Goal: Transaction & Acquisition: Book appointment/travel/reservation

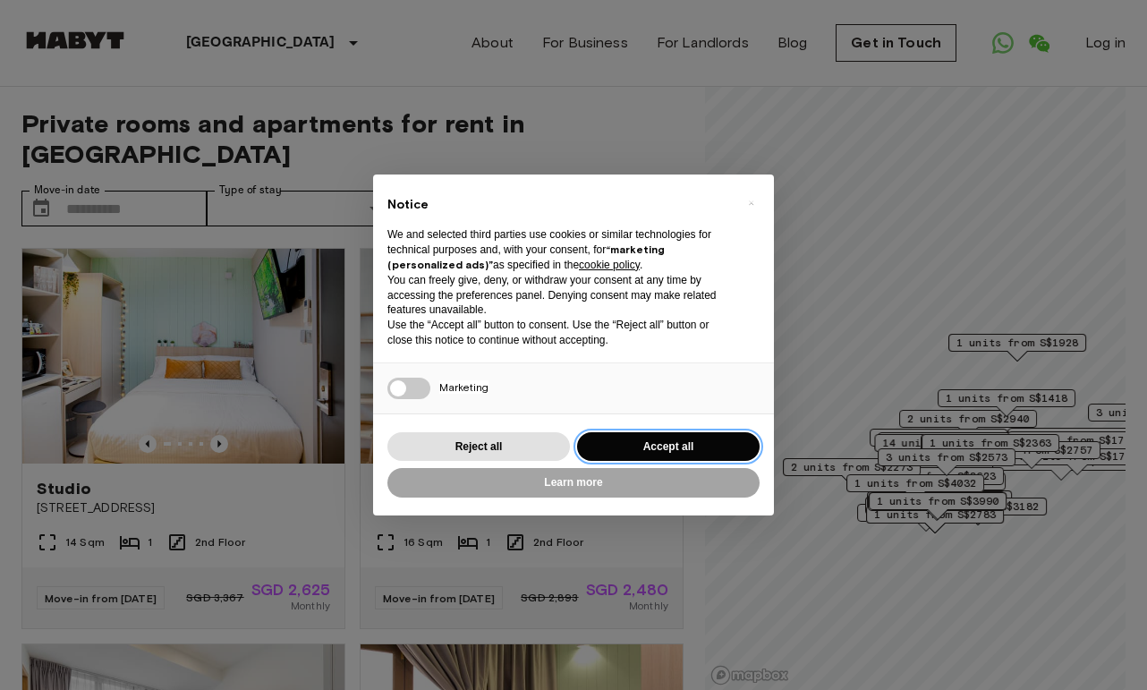
click at [639, 449] on button "Accept all" at bounding box center [668, 447] width 183 height 30
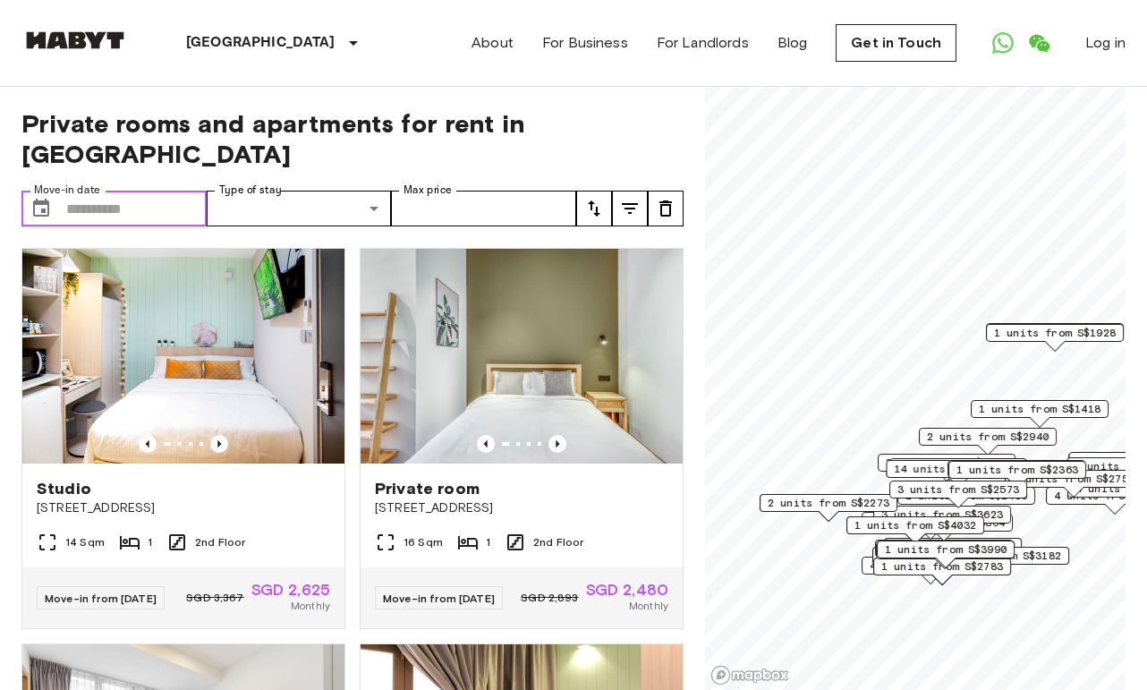
click at [121, 191] on input "Move-in date" at bounding box center [136, 209] width 140 height 36
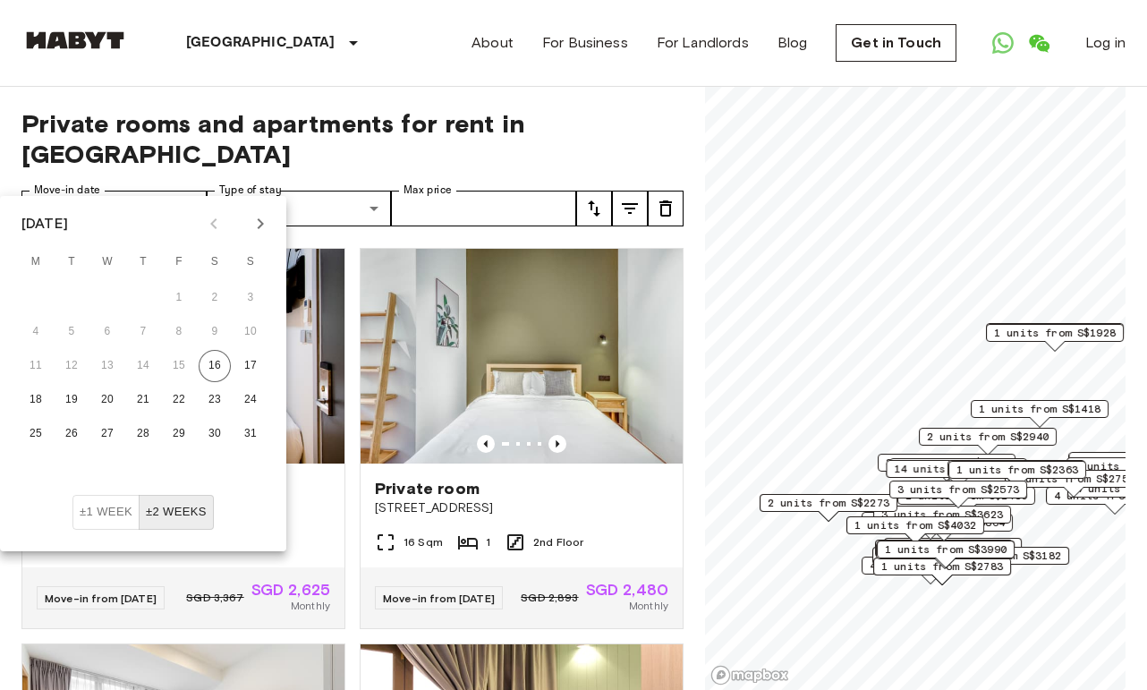
click at [409, 91] on div "Private rooms and apartments for rent in [GEOGRAPHIC_DATA] Move-in date ​ Move-…" at bounding box center [352, 389] width 662 height 604
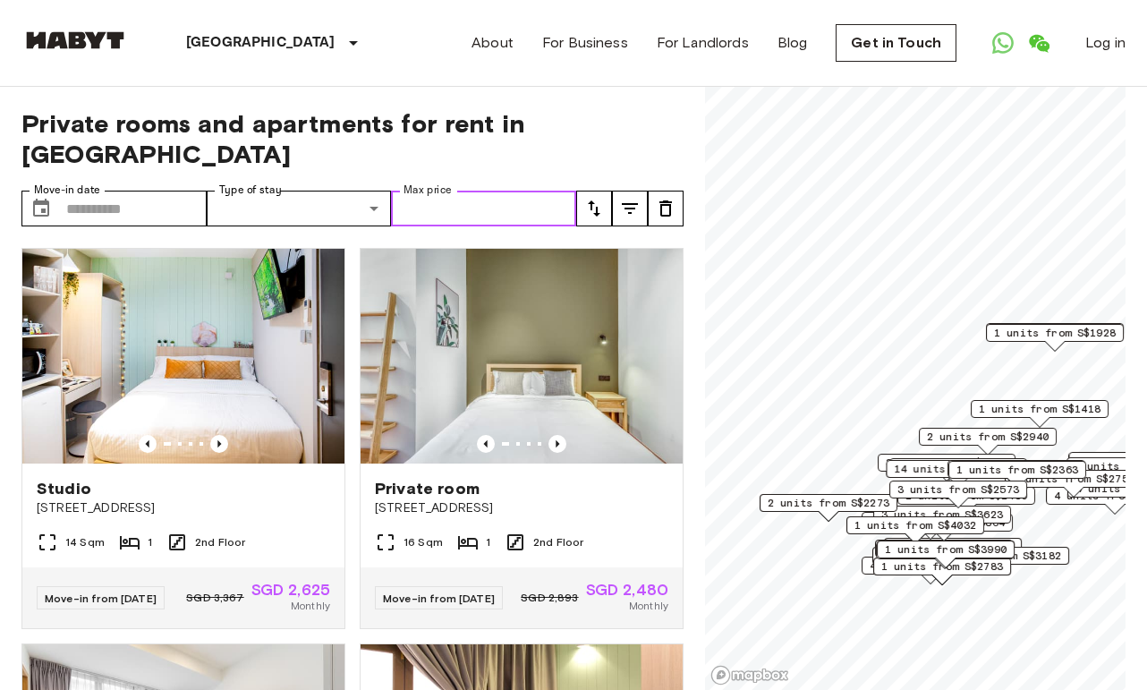
click at [497, 191] on input "Max price" at bounding box center [483, 209] width 185 height 36
click at [523, 191] on input "Max price" at bounding box center [483, 209] width 185 height 36
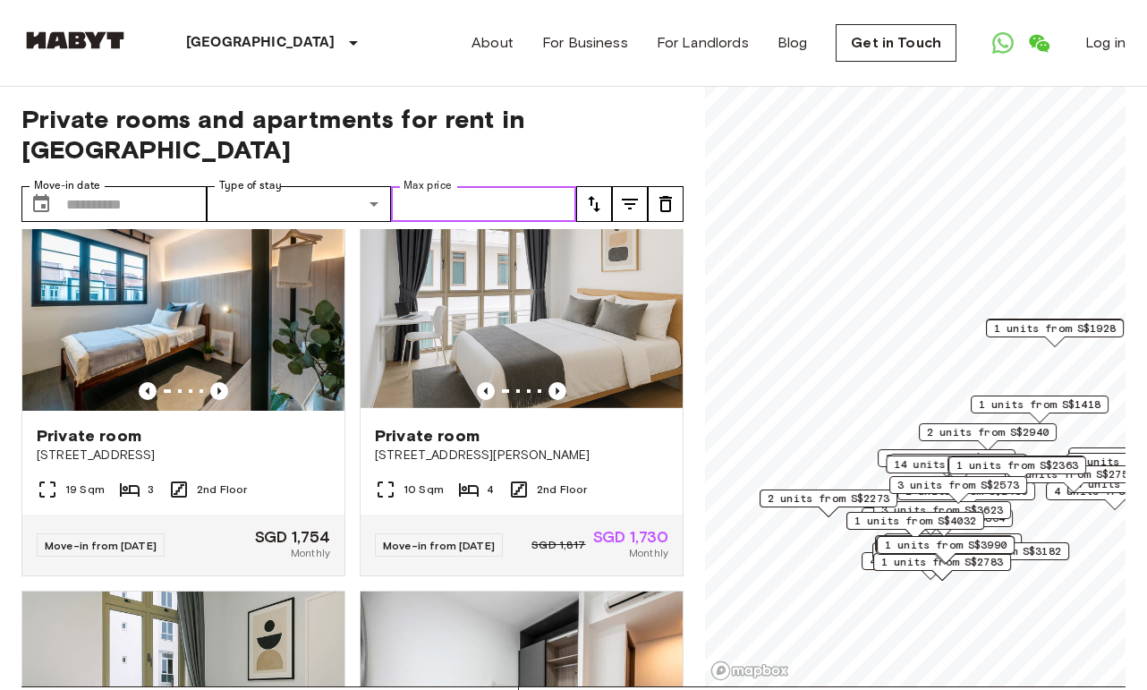
scroll to position [5, 0]
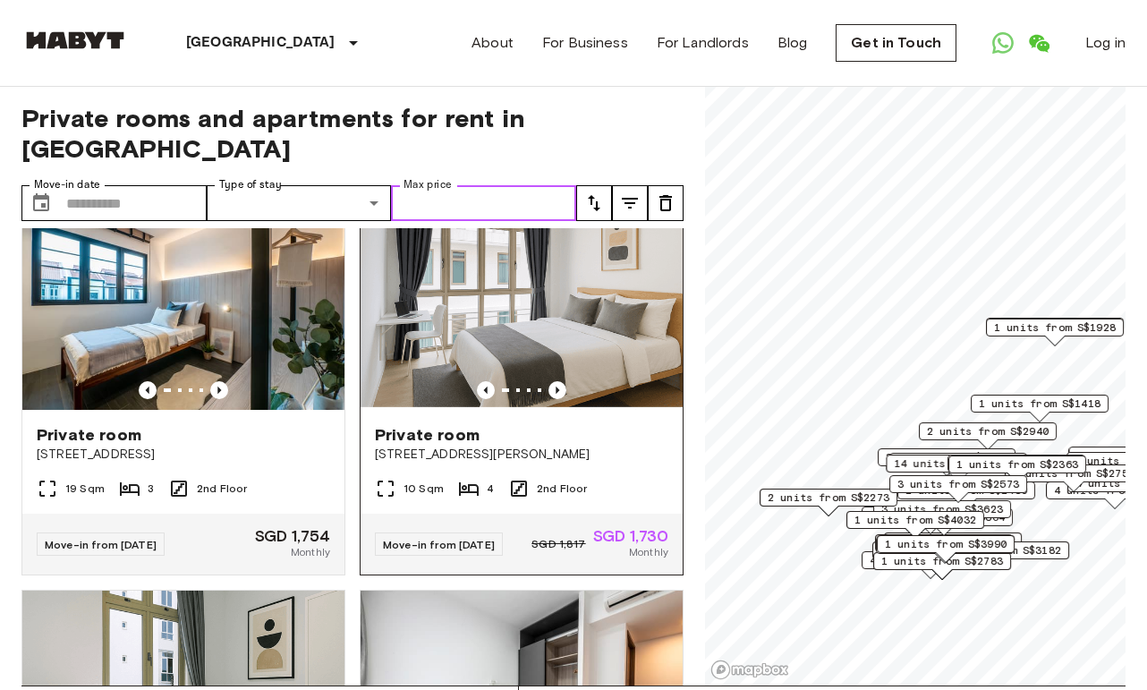
click at [506, 311] on img at bounding box center [522, 302] width 322 height 215
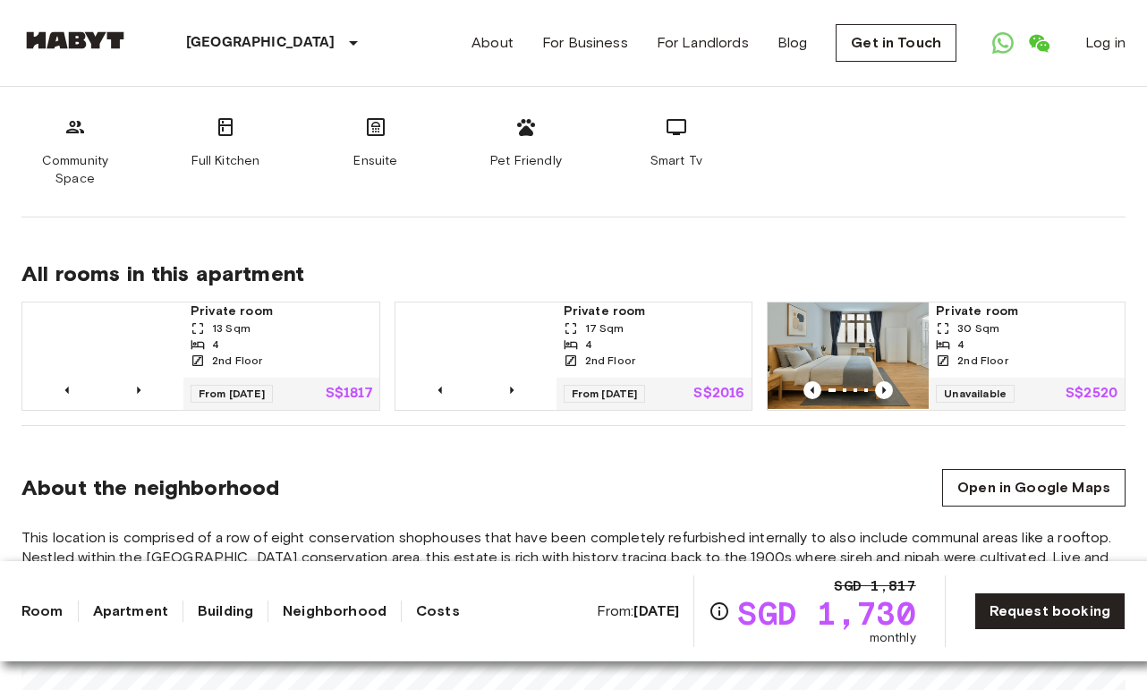
scroll to position [1143, 0]
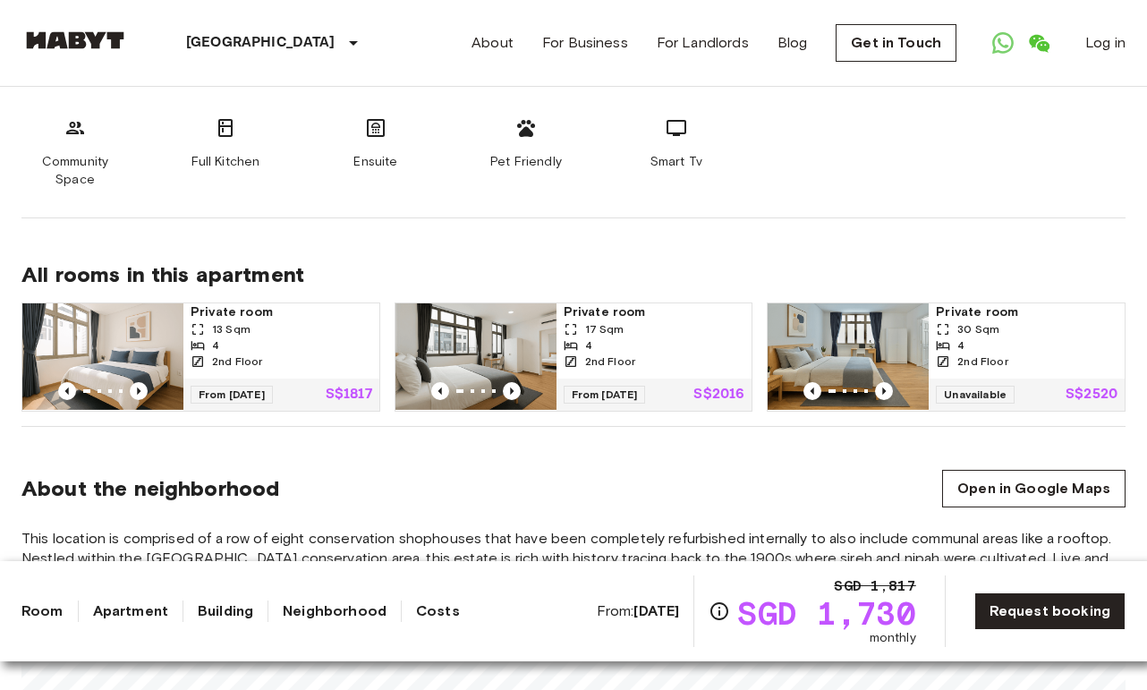
click at [303, 337] on div "4" at bounding box center [282, 345] width 182 height 16
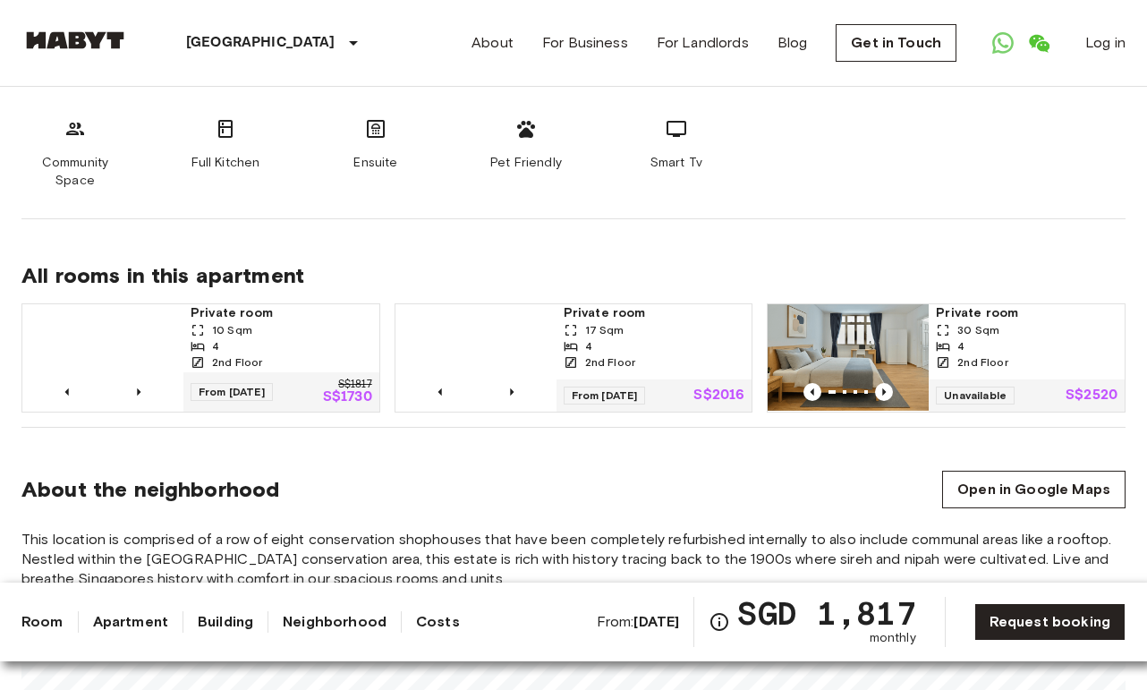
scroll to position [1137, 0]
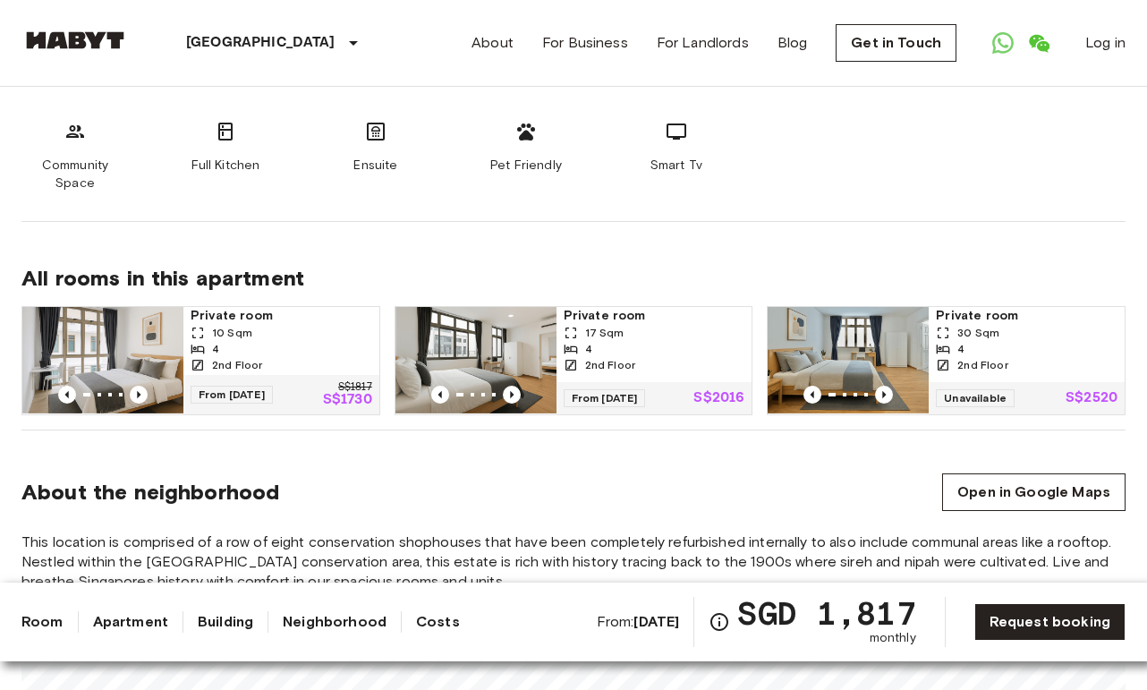
click at [141, 338] on img at bounding box center [102, 360] width 161 height 107
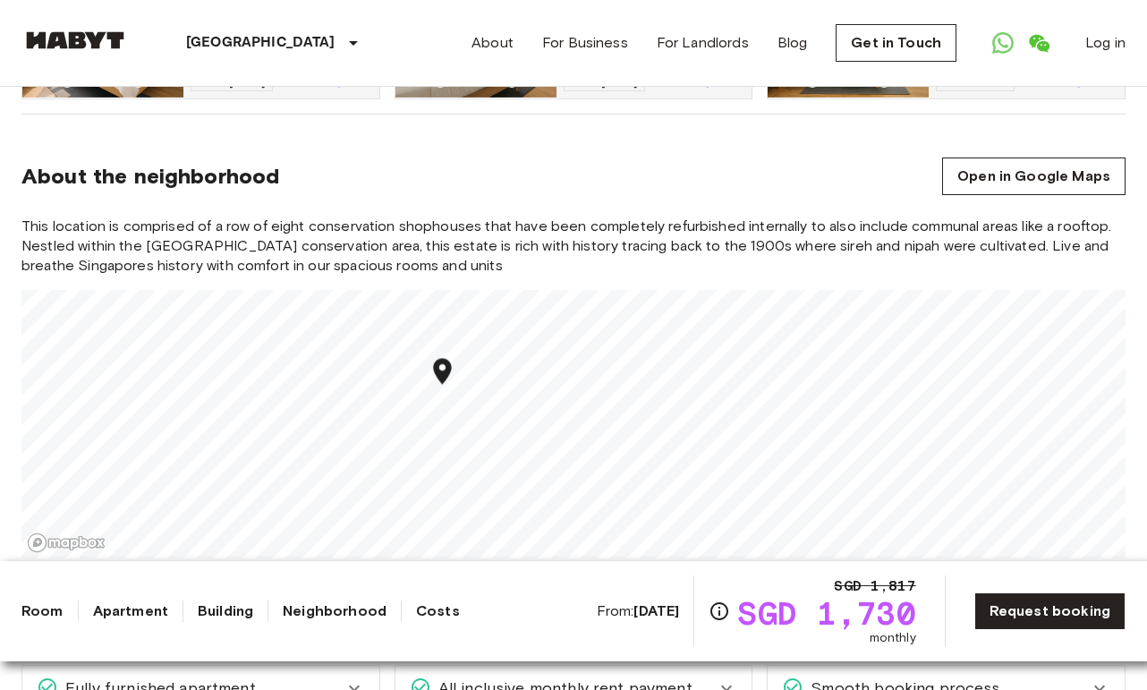
scroll to position [1448, 0]
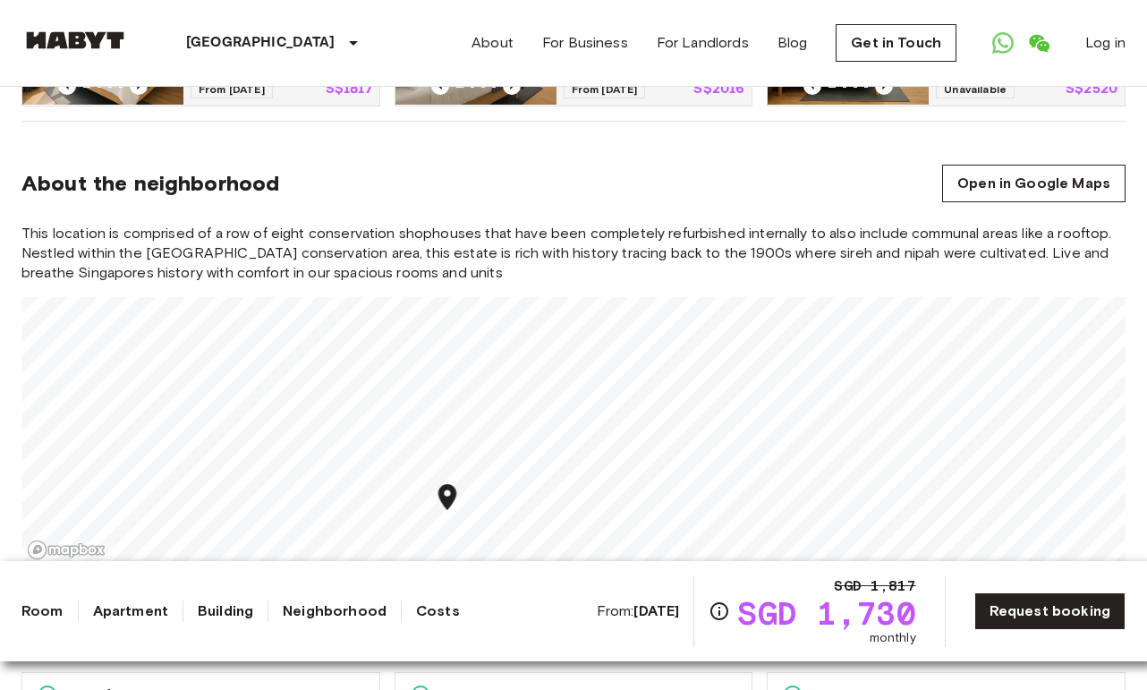
click at [51, 617] on link "Room" at bounding box center [42, 610] width 42 height 21
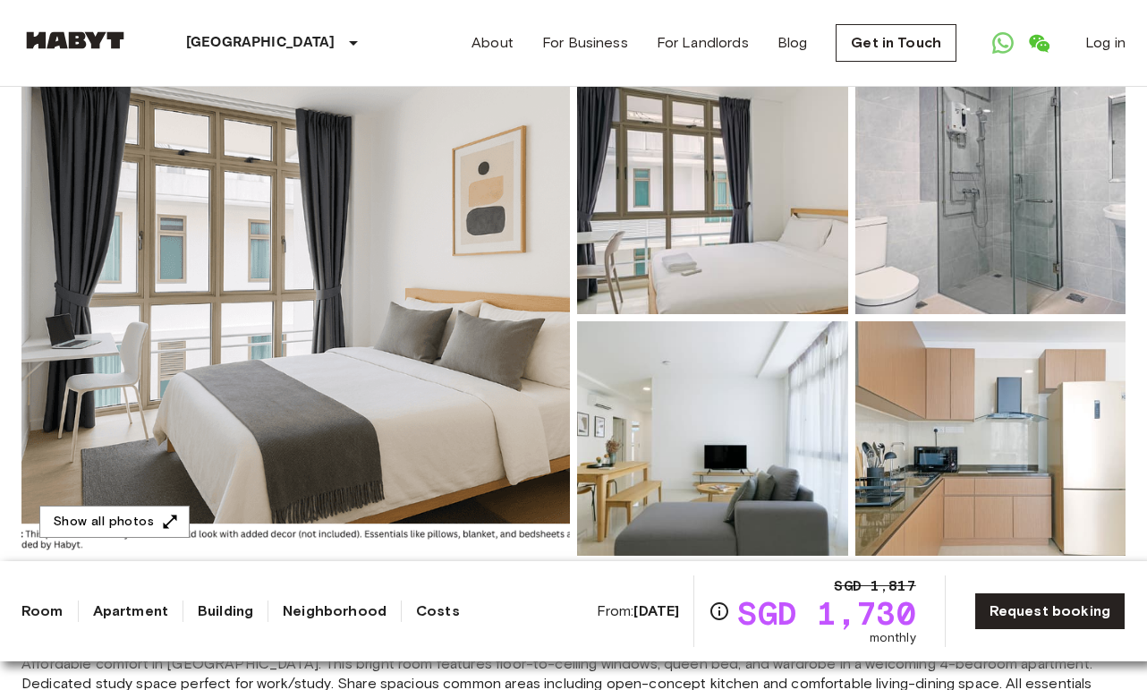
scroll to position [141, 0]
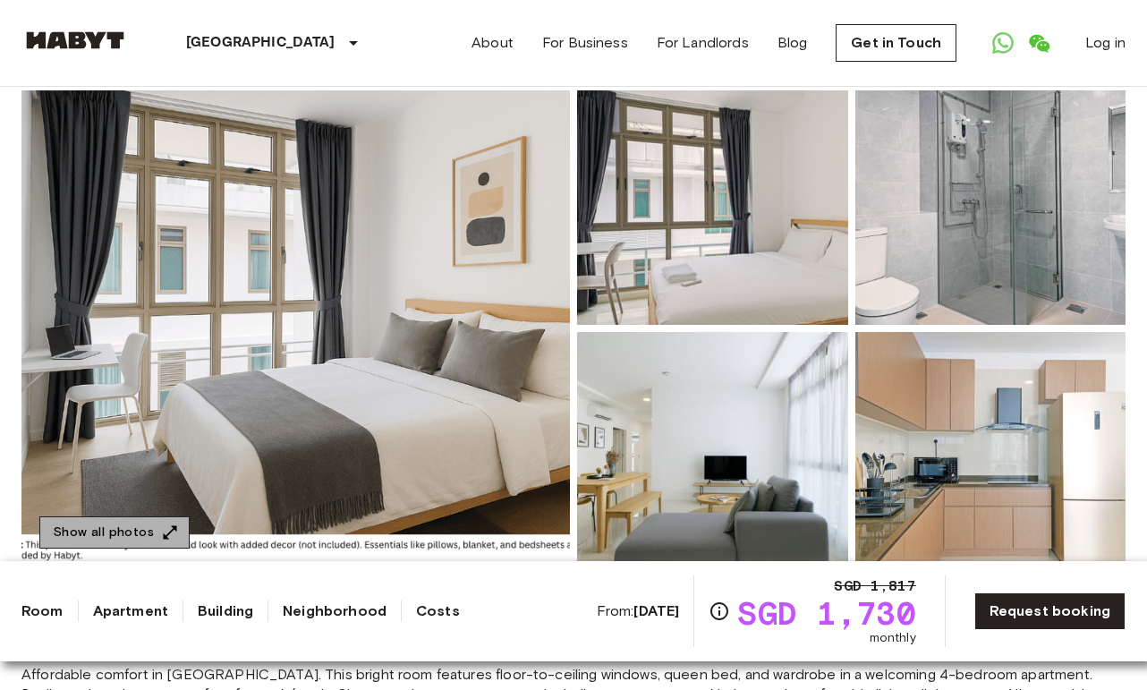
click at [147, 527] on button "Show all photos" at bounding box center [114, 532] width 150 height 33
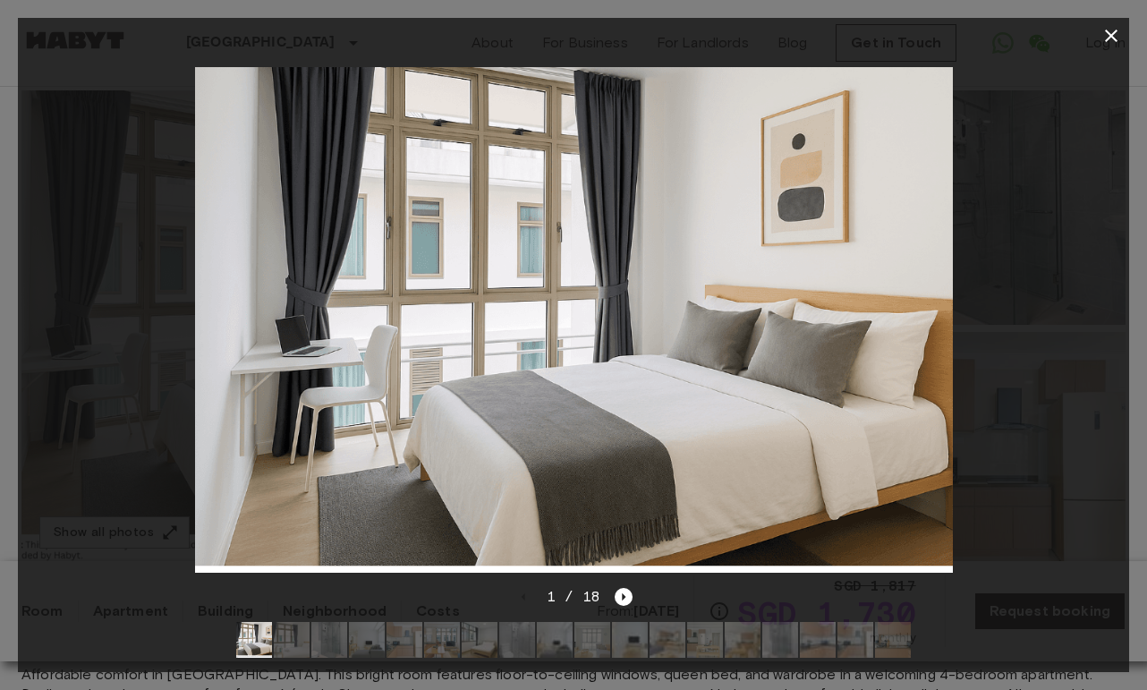
click at [293, 647] on img at bounding box center [292, 640] width 36 height 36
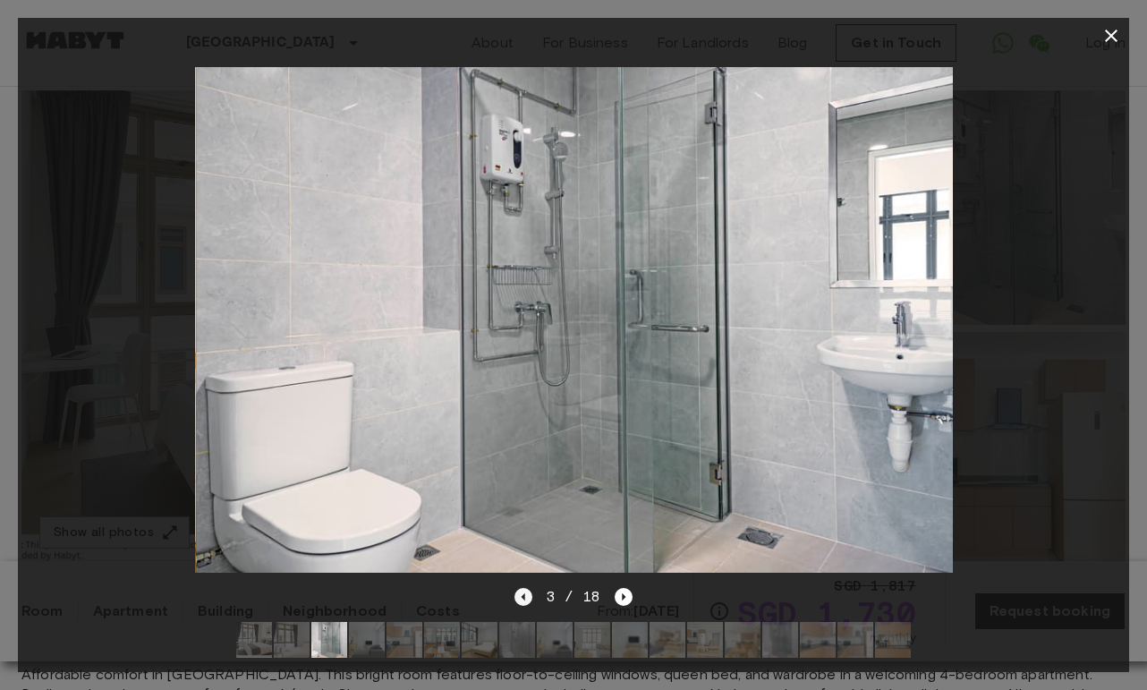
click at [527, 593] on icon "Previous image" at bounding box center [523, 597] width 18 height 18
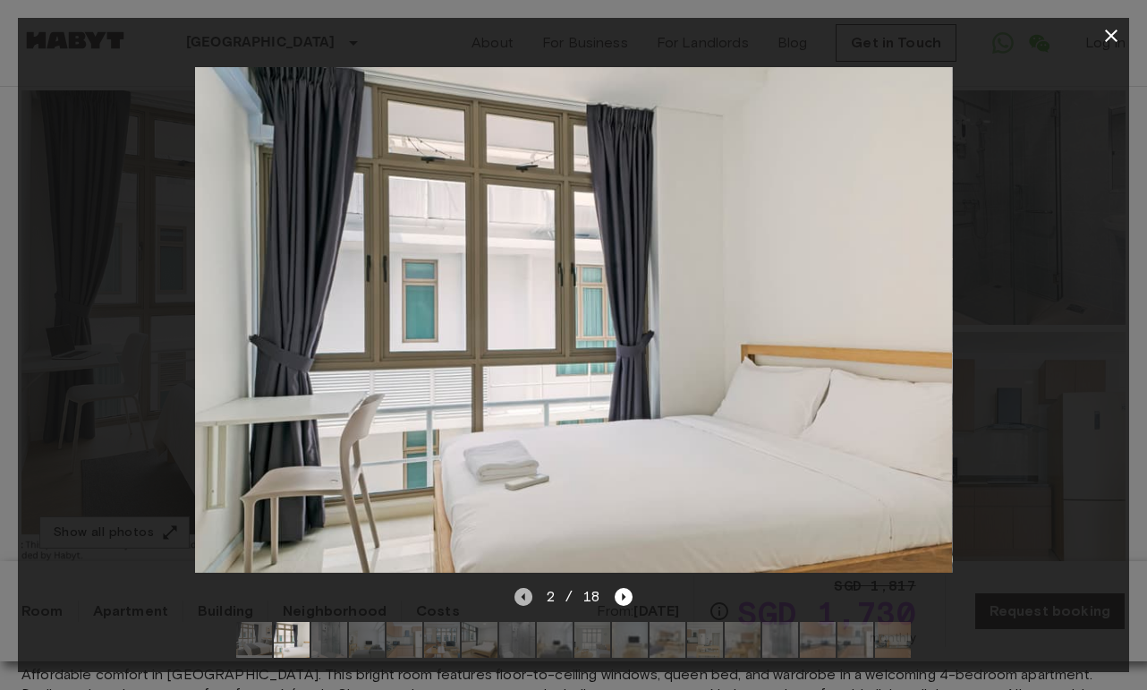
click at [528, 593] on icon "Previous image" at bounding box center [523, 597] width 18 height 18
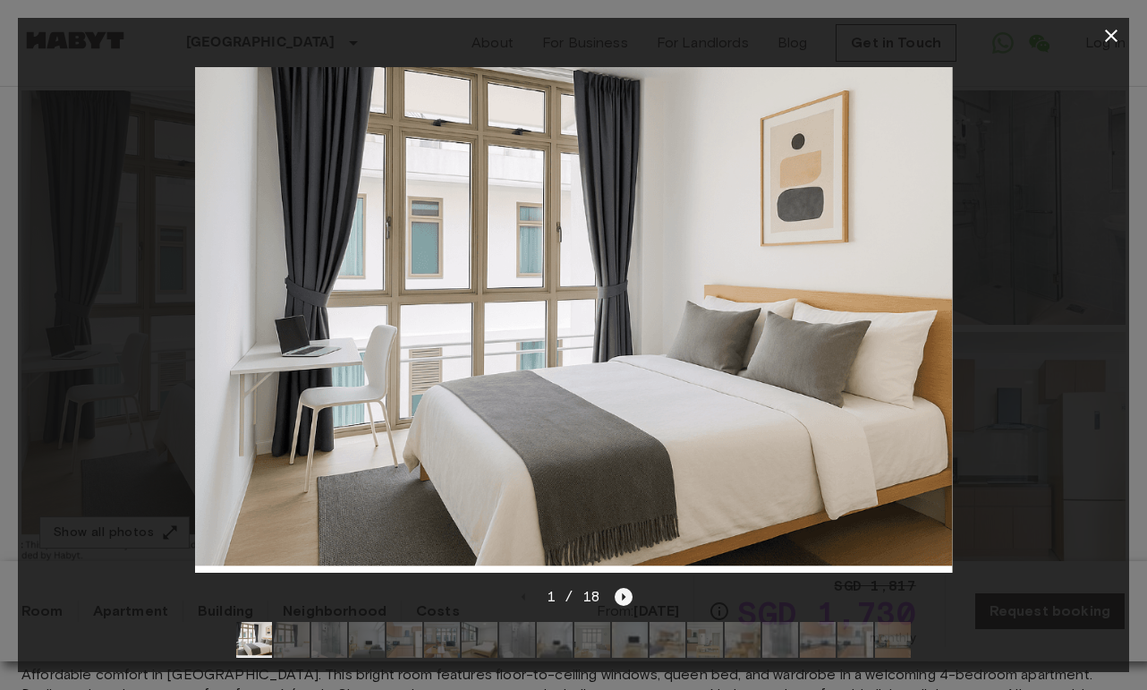
click at [623, 594] on icon "Next image" at bounding box center [624, 597] width 18 height 18
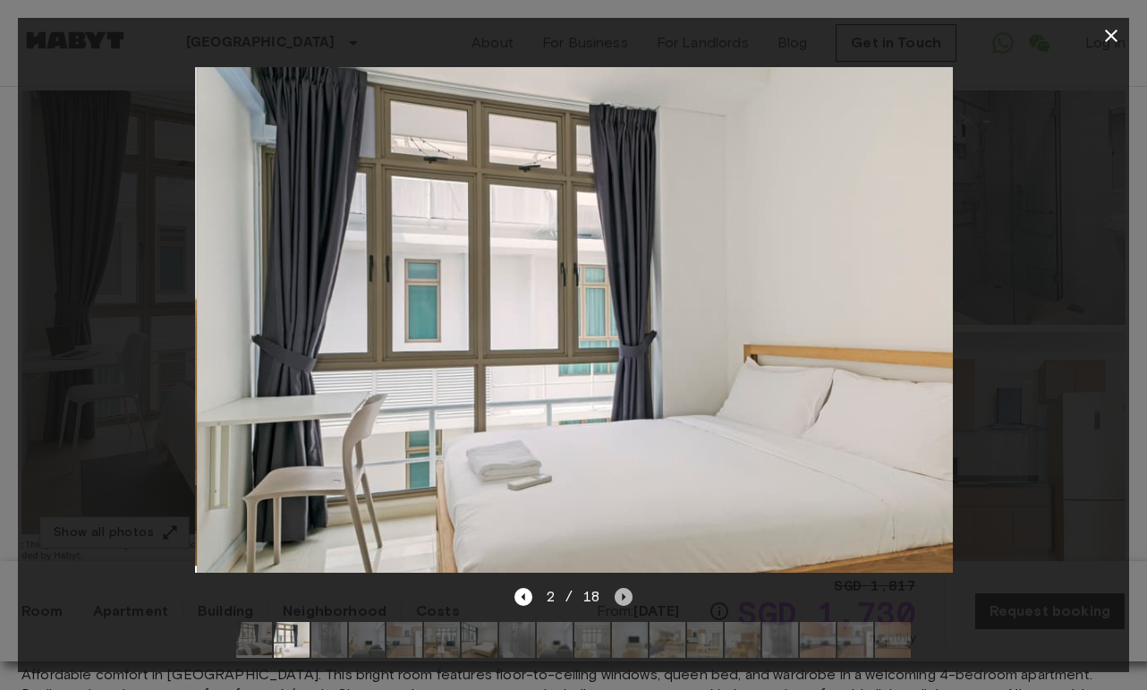
click at [624, 594] on icon "Next image" at bounding box center [624, 597] width 18 height 18
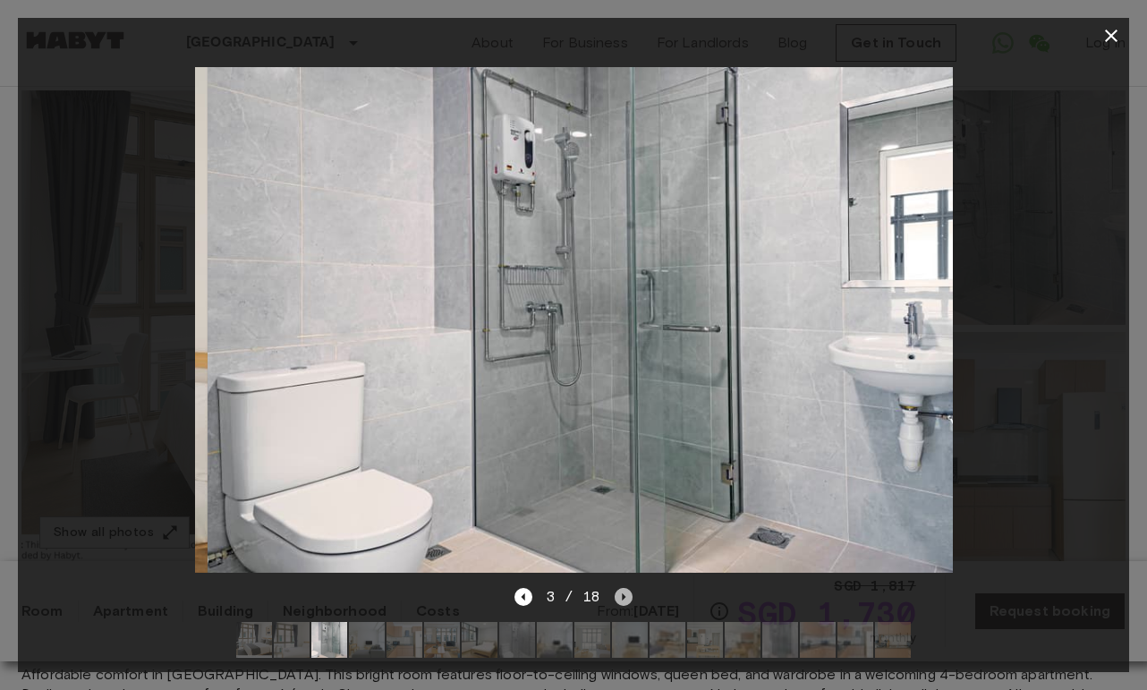
click at [624, 594] on icon "Next image" at bounding box center [624, 597] width 18 height 18
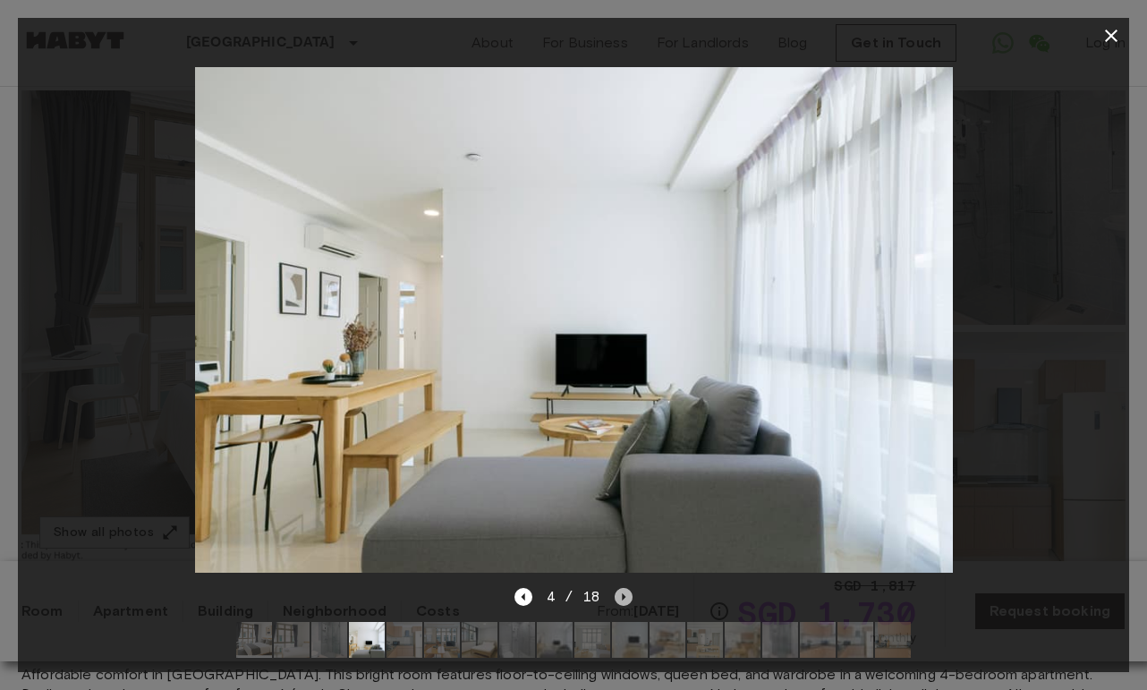
click at [624, 593] on icon "Next image" at bounding box center [624, 597] width 18 height 18
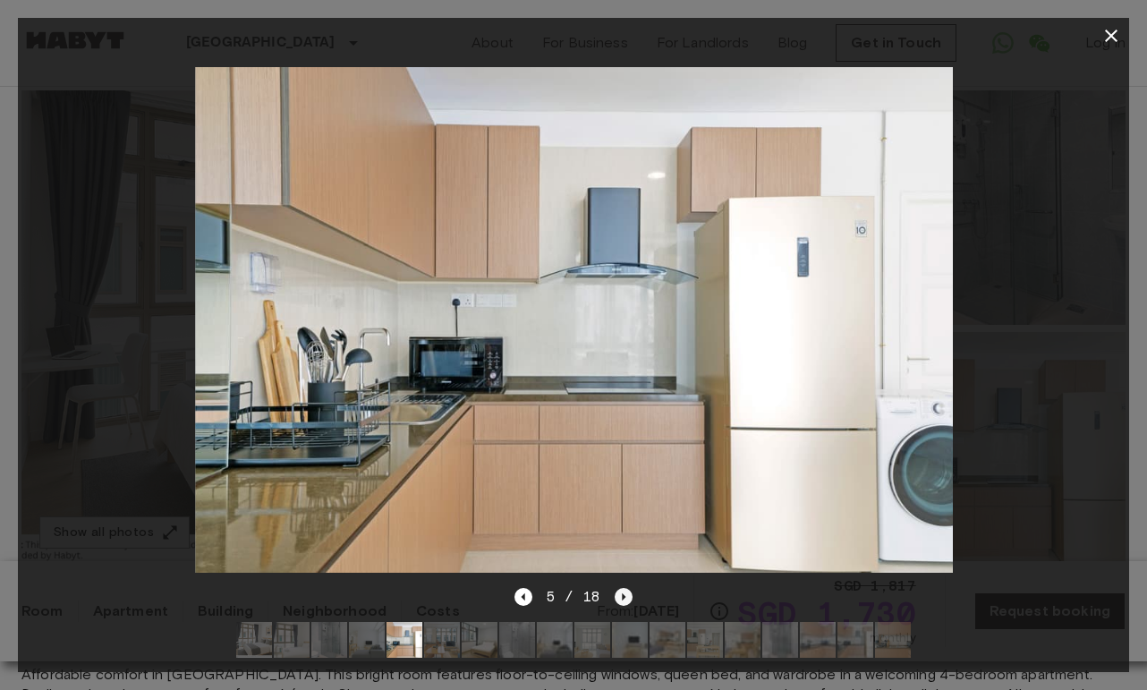
click at [624, 593] on icon "Next image" at bounding box center [624, 597] width 18 height 18
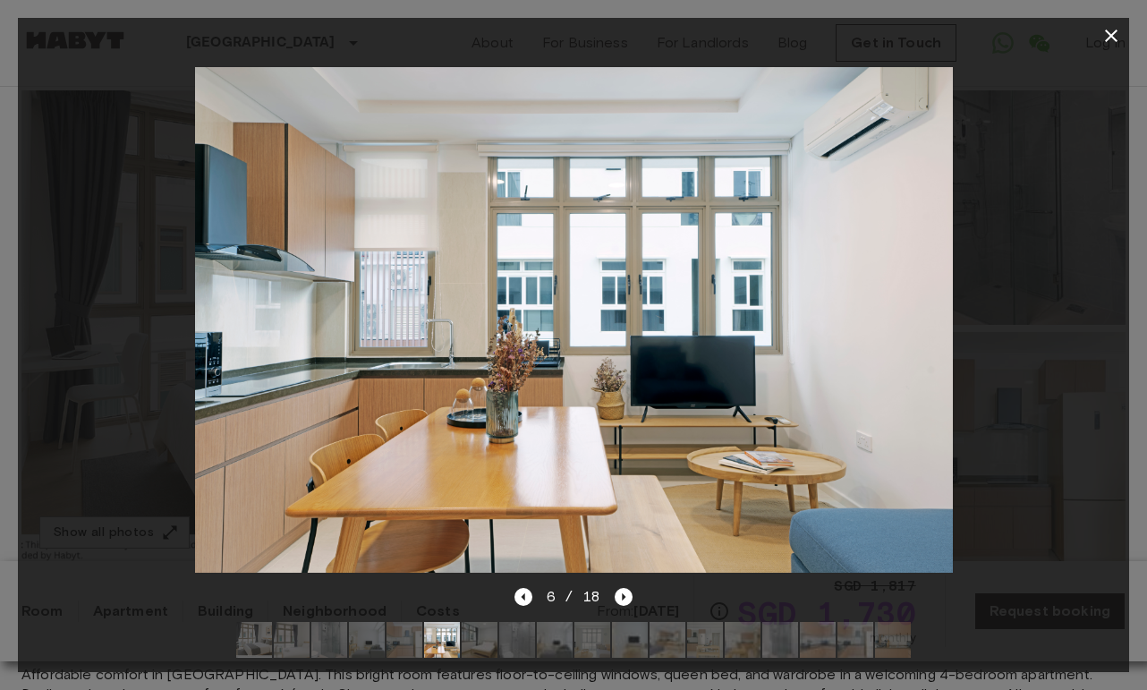
click at [855, 658] on div at bounding box center [573, 640] width 703 height 64
